Goal: Check status: Check status

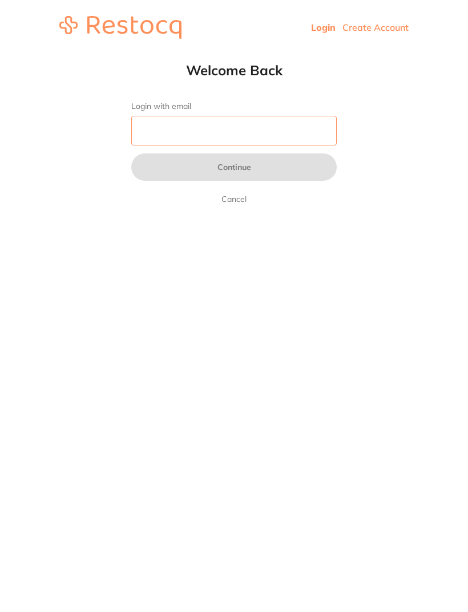
type input "[EMAIL_ADDRESS][DOMAIN_NAME]"
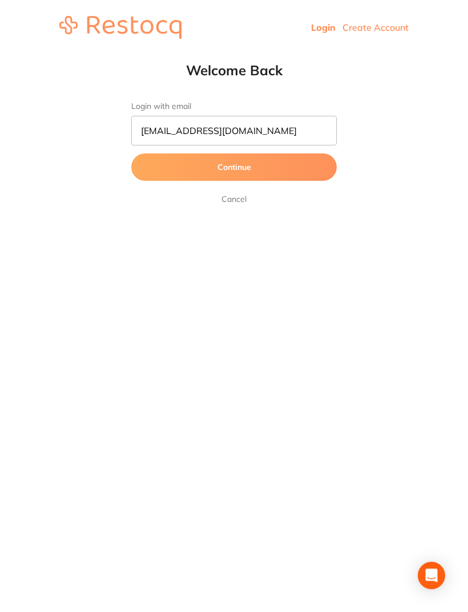
click at [234, 168] on button "Continue" at bounding box center [233, 166] width 205 height 27
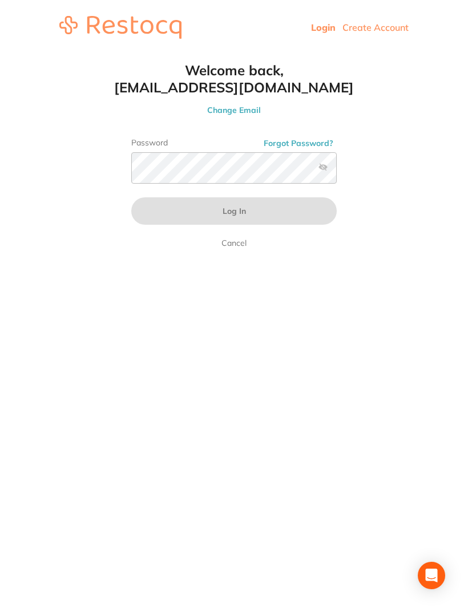
click at [246, 55] on html "Login Create Account Welcome Back Login with email [EMAIL_ADDRESS][DOMAIN_NAME]…" at bounding box center [234, 27] width 468 height 55
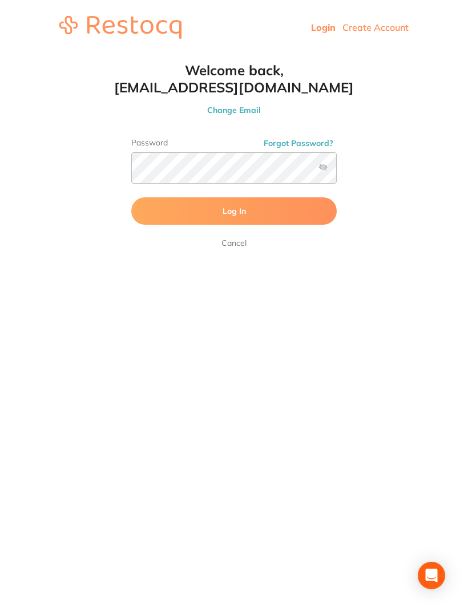
click at [269, 209] on button "Log In" at bounding box center [233, 210] width 205 height 27
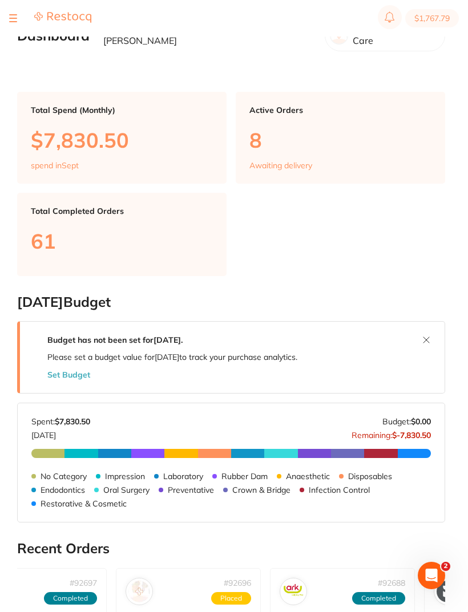
click at [89, 134] on p "$7,830.50" at bounding box center [122, 139] width 182 height 23
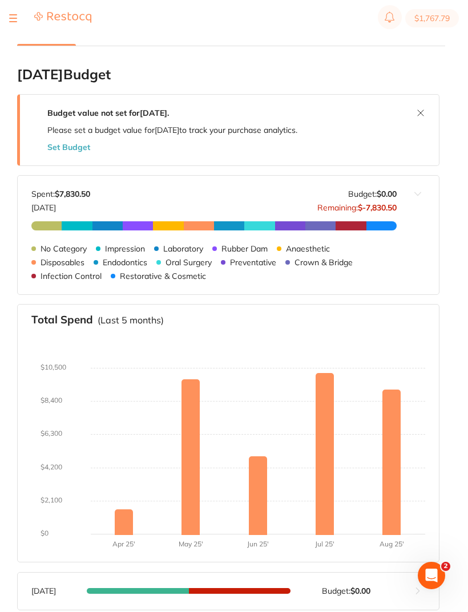
type input "0.0"
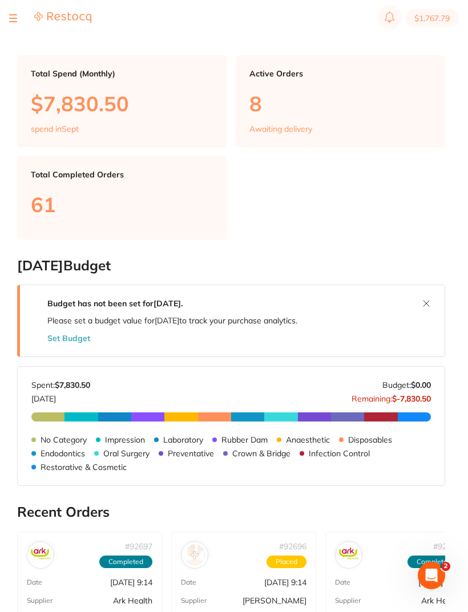
click at [315, 127] on div "Active Orders 8 Awaiting delivery" at bounding box center [340, 101] width 209 height 92
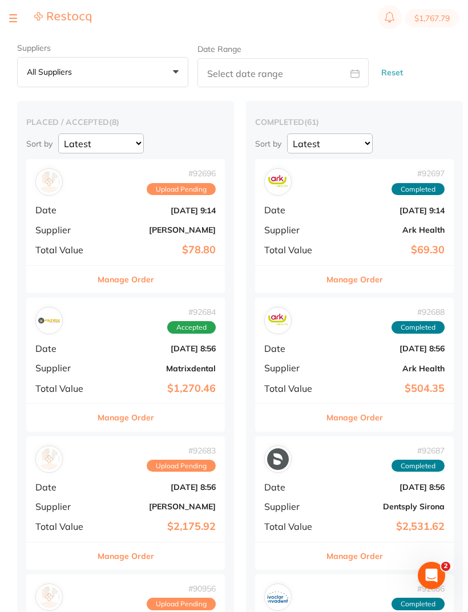
click at [305, 136] on select "Latest Notification" at bounding box center [330, 143] width 86 height 20
click at [86, 214] on span "Date" at bounding box center [63, 210] width 57 height 10
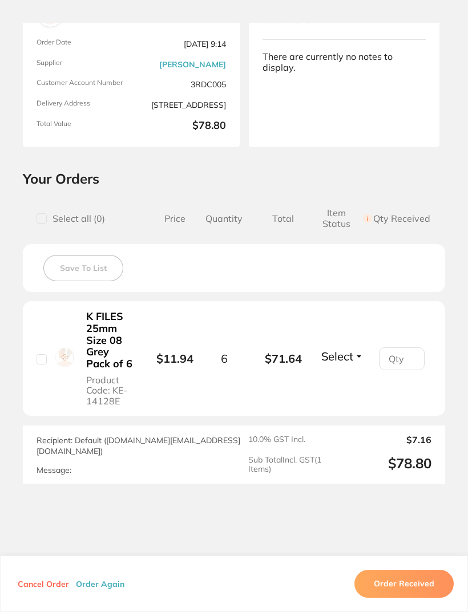
scroll to position [109, 0]
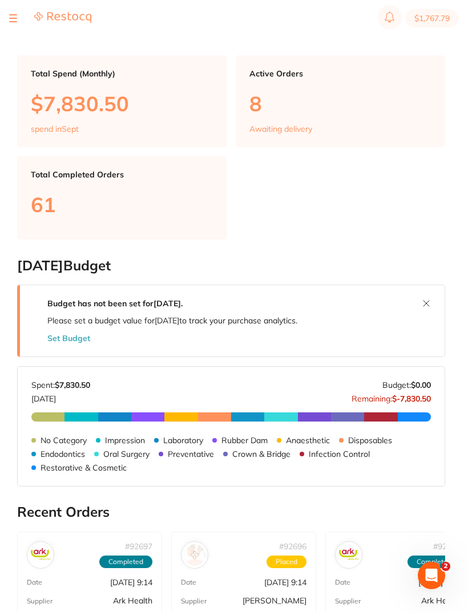
click at [305, 92] on p "8" at bounding box center [340, 103] width 182 height 23
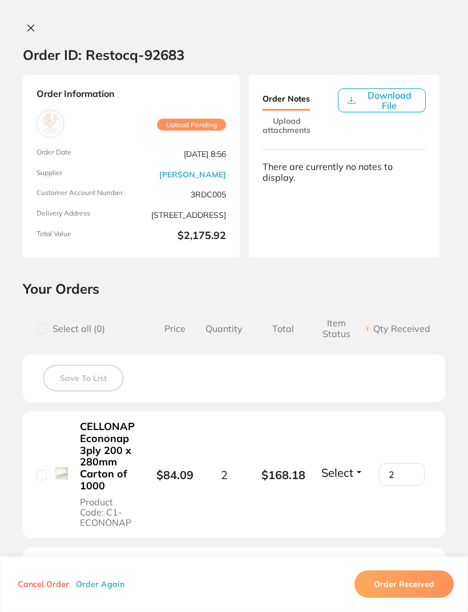
click at [33, 19] on div "Order ID: Restocq- 92683 Order Information Upload Pending Order Date [DATE] 8:5…" at bounding box center [234, 306] width 468 height 612
click at [31, 20] on div "Order ID: Restocq- 92683 Order Information Upload Pending Order Date [DATE] 8:5…" at bounding box center [234, 306] width 468 height 612
click at [29, 26] on icon at bounding box center [31, 28] width 6 height 6
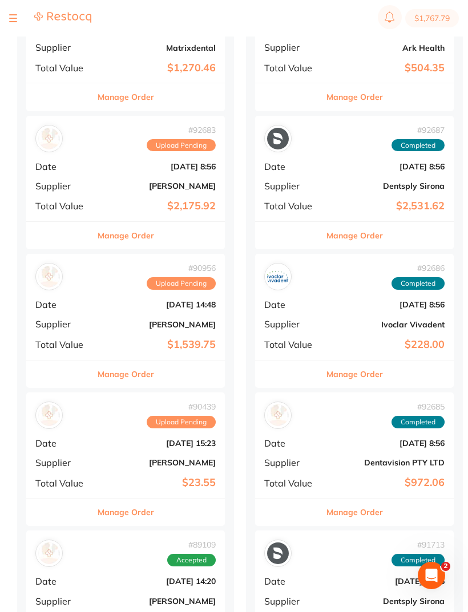
click at [129, 315] on div "# 90956 Upload Pending Date [DATE] 14:48 Supplier [PERSON_NAME] Total Value $1,…" at bounding box center [125, 307] width 198 height 106
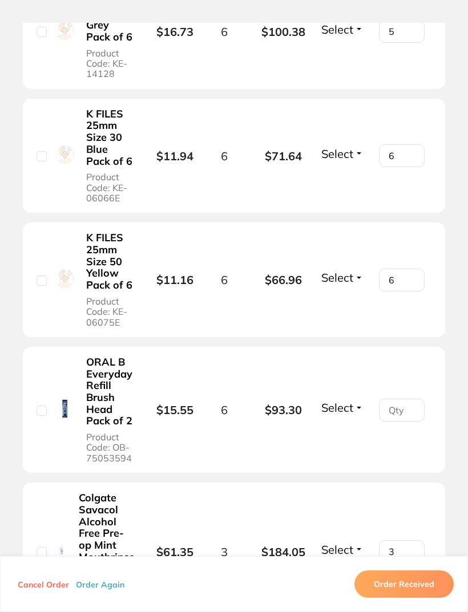
scroll to position [1104, 0]
click at [397, 411] on input "number" at bounding box center [402, 409] width 46 height 23
type input "6"
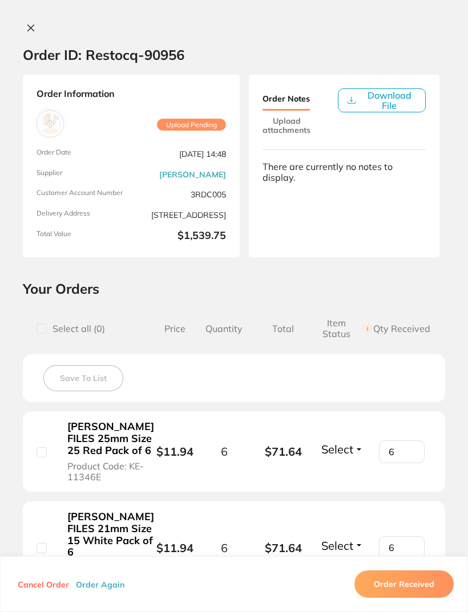
scroll to position [0, 0]
click at [38, 24] on button at bounding box center [31, 29] width 16 height 12
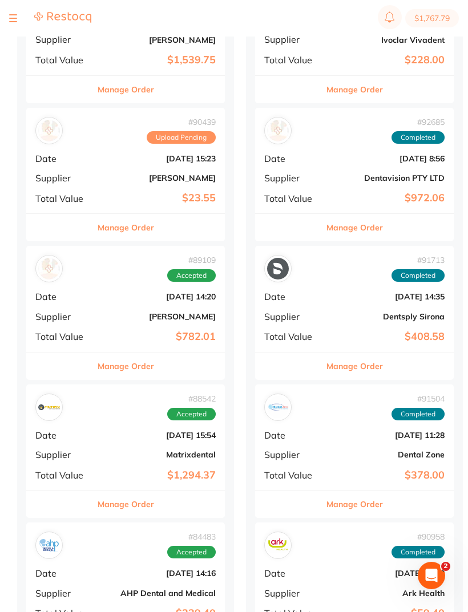
scroll to position [607, 0]
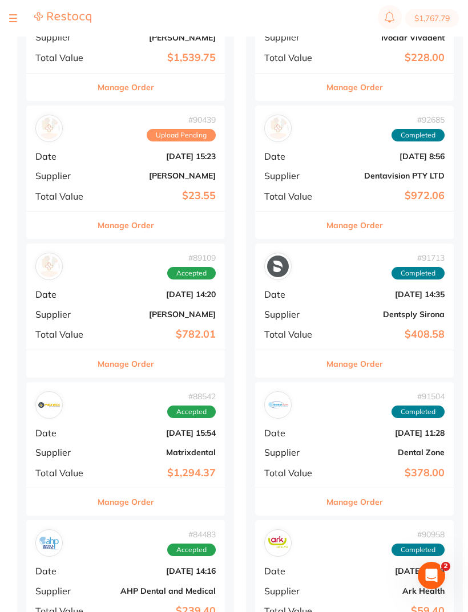
click at [121, 293] on b "[DATE] 14:20" at bounding box center [159, 294] width 114 height 9
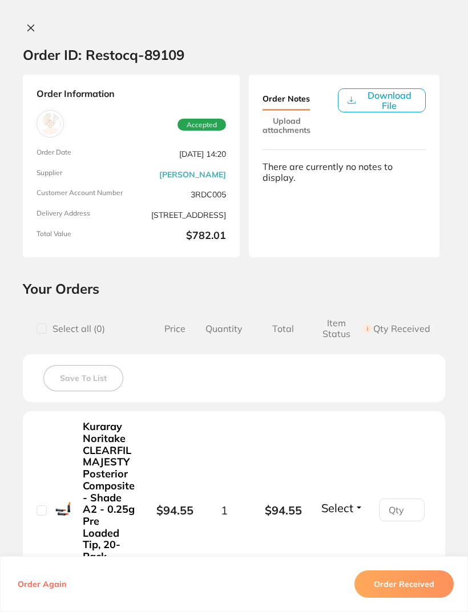
click at [32, 28] on icon at bounding box center [31, 28] width 6 height 6
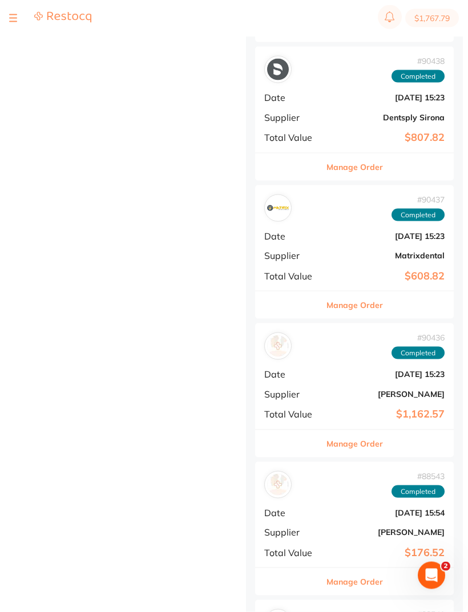
scroll to position [1774, 0]
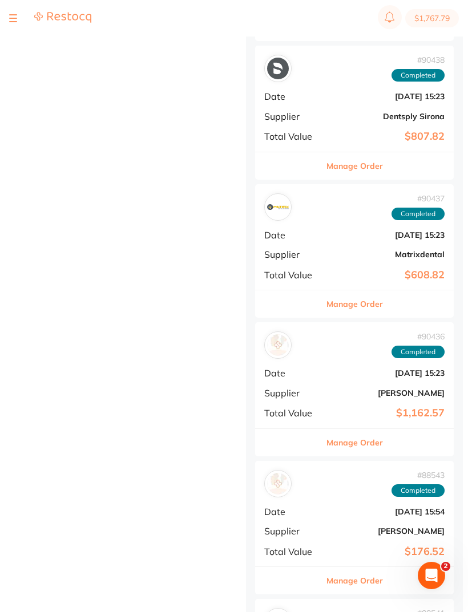
click at [360, 368] on b "[DATE] 15:23" at bounding box center [387, 372] width 114 height 9
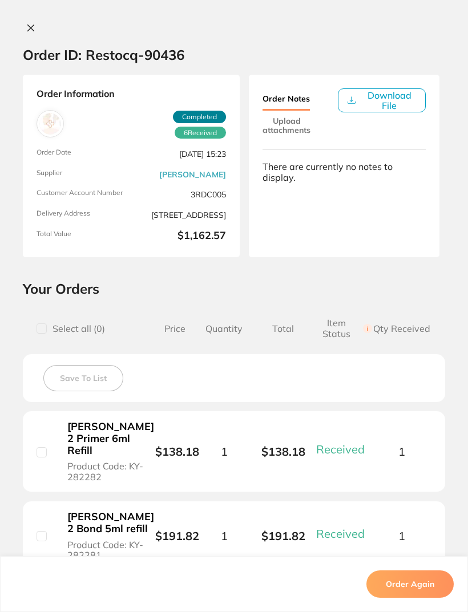
click at [27, 25] on icon at bounding box center [30, 27] width 9 height 9
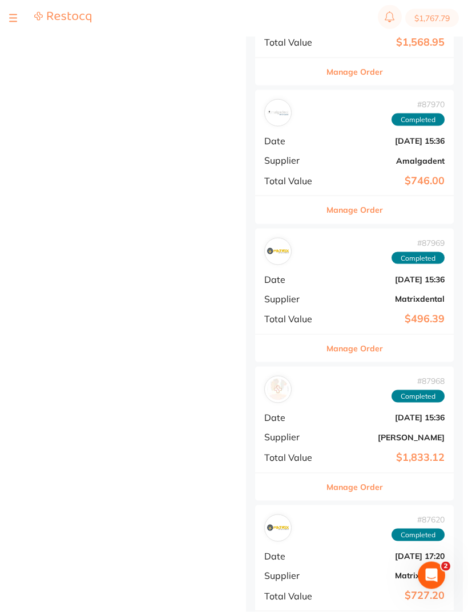
scroll to position [2422, 0]
click at [371, 406] on div "# 87968 Completed Date [DATE] 15:36 Supplier [PERSON_NAME] Total Value $1,833.12" at bounding box center [354, 419] width 198 height 106
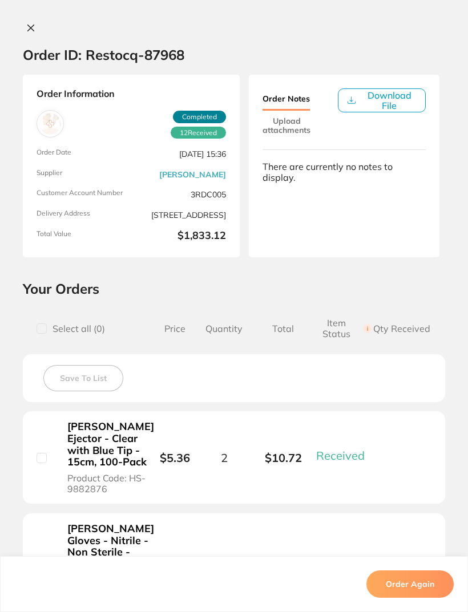
click at [38, 25] on button at bounding box center [31, 29] width 16 height 12
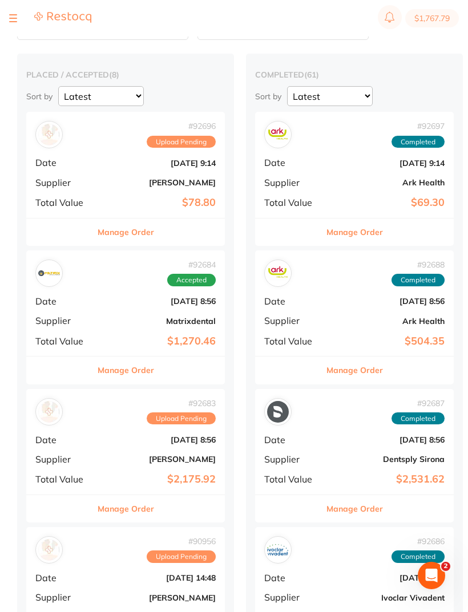
scroll to position [43, 0]
